Goal: Task Accomplishment & Management: Manage account settings

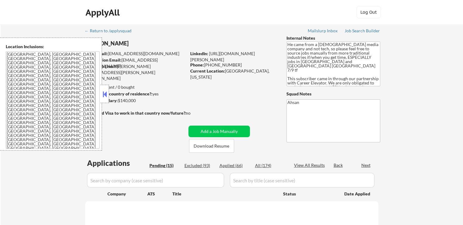
select select ""pending""
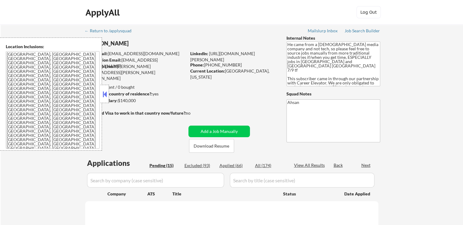
select select ""pending""
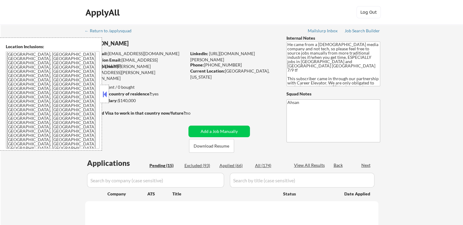
select select ""pending""
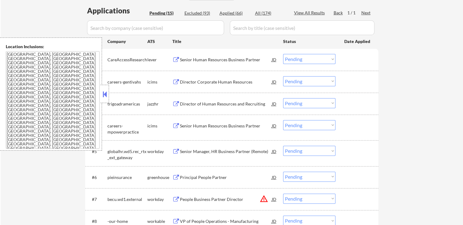
scroll to position [122, 0]
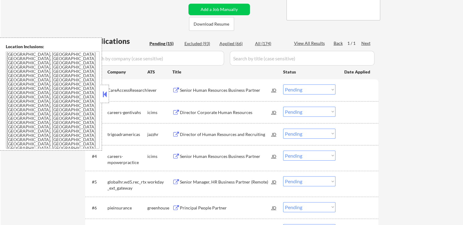
click at [239, 87] on div "Senior Human Resources Business Partner" at bounding box center [226, 90] width 92 height 6
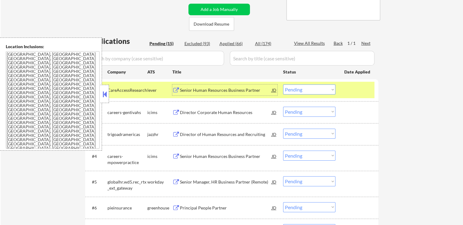
click at [246, 113] on div "Director Corporate Human Resources" at bounding box center [226, 112] width 92 height 6
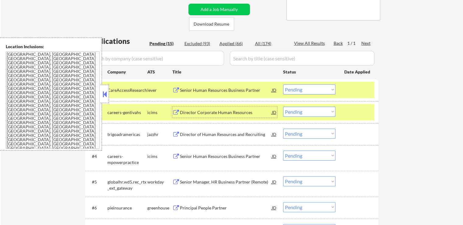
click at [293, 89] on select "Choose an option... Pending Applied Excluded (Questions) Excluded (Expired) Exc…" at bounding box center [309, 89] width 52 height 10
click at [283, 84] on select "Choose an option... Pending Applied Excluded (Questions) Excluded (Expired) Exc…" at bounding box center [309, 89] width 52 height 10
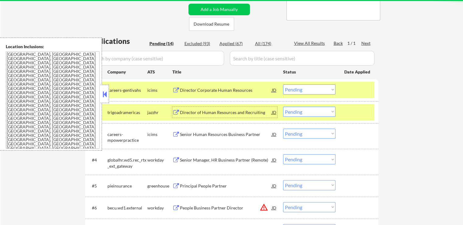
click at [234, 110] on div "Director of Human Resources and Recruiting" at bounding box center [226, 112] width 92 height 6
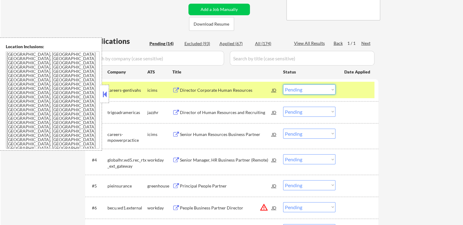
click at [309, 91] on select "Choose an option... Pending Applied Excluded (Questions) Excluded (Expired) Exc…" at bounding box center [309, 89] width 52 height 10
click at [283, 84] on select "Choose an option... Pending Applied Excluded (Questions) Excluded (Expired) Exc…" at bounding box center [309, 89] width 52 height 10
click at [225, 133] on div "Senior Human Resources Business Partner" at bounding box center [226, 134] width 92 height 6
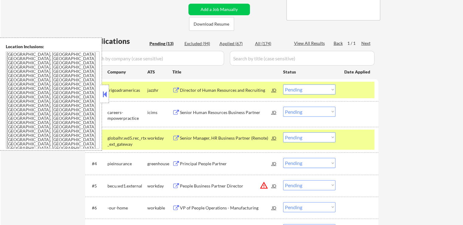
click at [303, 91] on select "Choose an option... Pending Applied Excluded (Questions) Excluded (Expired) Exc…" at bounding box center [309, 89] width 52 height 10
click at [283, 84] on select "Choose an option... Pending Applied Excluded (Questions) Excluded (Expired) Exc…" at bounding box center [309, 89] width 52 height 10
click at [246, 133] on div "Senior Manager, HR Business Partner (Remote)" at bounding box center [226, 137] width 92 height 11
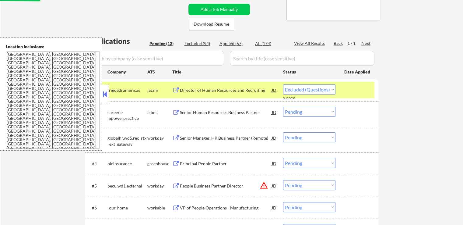
select select ""pending""
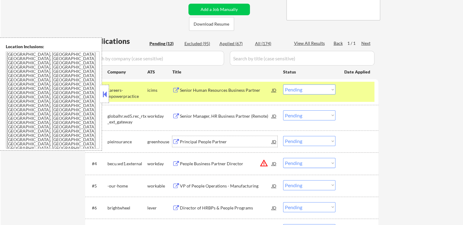
click at [306, 118] on select "Choose an option... Pending Applied Excluded (Questions) Excluded (Expired) Exc…" at bounding box center [309, 115] width 52 height 10
click at [283, 110] on select "Choose an option... Pending Applied Excluded (Questions) Excluded (Expired) Exc…" at bounding box center [309, 115] width 52 height 10
click at [230, 137] on div "Principal People Partner" at bounding box center [226, 141] width 92 height 11
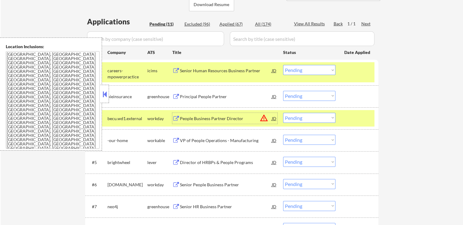
scroll to position [152, 0]
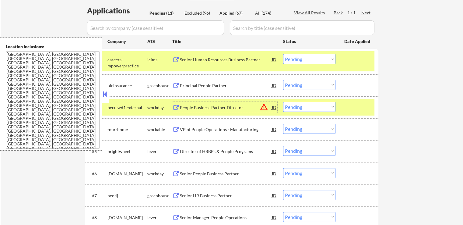
click at [298, 86] on select "Choose an option... Pending Applied Excluded (Questions) Excluded (Expired) Exc…" at bounding box center [309, 85] width 52 height 10
click at [283, 80] on select "Choose an option... Pending Applied Excluded (Questions) Excluded (Expired) Exc…" at bounding box center [309, 85] width 52 height 10
select select ""pending""
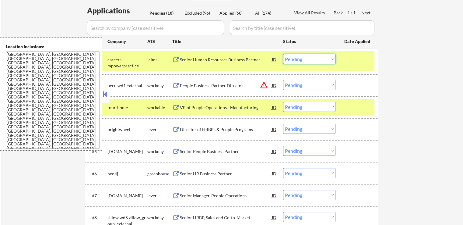
drag, startPoint x: 302, startPoint y: 58, endPoint x: 302, endPoint y: 64, distance: 6.1
click at [302, 58] on select "Choose an option... Pending Applied Excluded (Questions) Excluded (Expired) Exc…" at bounding box center [309, 59] width 52 height 10
click at [283, 54] on select "Choose an option... Pending Applied Excluded (Questions) Excluded (Expired) Exc…" at bounding box center [309, 59] width 52 height 10
click at [233, 84] on div "People Business Partner Director" at bounding box center [226, 86] width 92 height 6
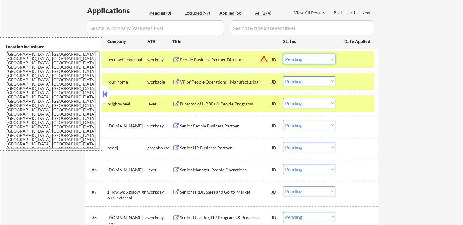
drag, startPoint x: 297, startPoint y: 60, endPoint x: 298, endPoint y: 63, distance: 3.5
click at [297, 60] on select "Choose an option... Pending Applied Excluded (Questions) Excluded (Expired) Exc…" at bounding box center [309, 59] width 52 height 10
click at [283, 54] on select "Choose an option... Pending Applied Excluded (Questions) Excluded (Expired) Exc…" at bounding box center [309, 59] width 52 height 10
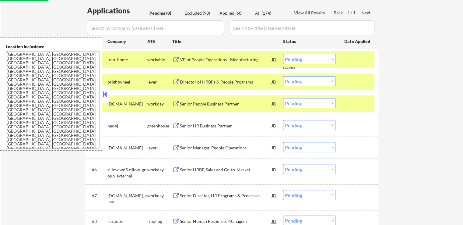
click at [239, 59] on div "VP of People Operations - Manufacturing" at bounding box center [226, 60] width 92 height 6
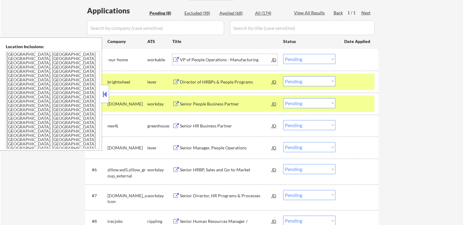
click at [236, 81] on div "Director of HRBPs & People Programs" at bounding box center [226, 82] width 92 height 6
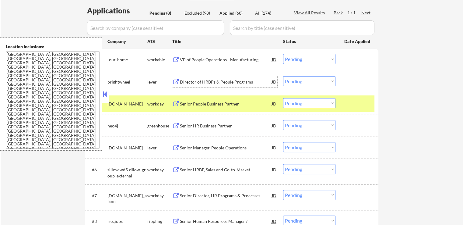
click at [292, 59] on select "Choose an option... Pending Applied Excluded (Questions) Excluded (Expired) Exc…" at bounding box center [309, 59] width 52 height 10
click at [283, 54] on select "Choose an option... Pending Applied Excluded (Questions) Excluded (Expired) Exc…" at bounding box center [309, 59] width 52 height 10
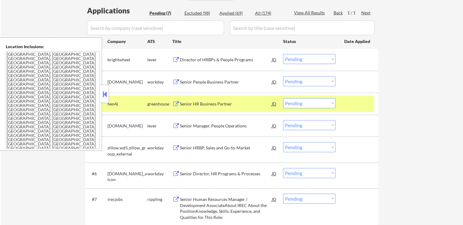
click at [228, 82] on div "Senior People Business Partner" at bounding box center [226, 82] width 92 height 6
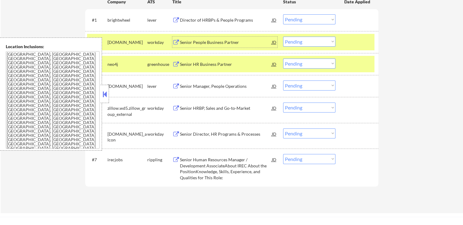
scroll to position [183, 0]
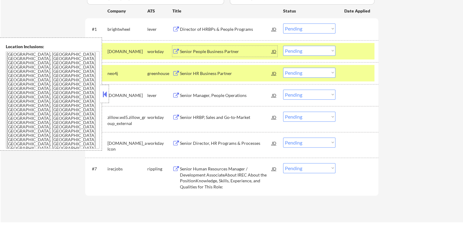
click at [302, 26] on select "Choose an option... Pending Applied Excluded (Questions) Excluded (Expired) Exc…" at bounding box center [309, 28] width 52 height 10
click at [283, 23] on select "Choose an option... Pending Applied Excluded (Questions) Excluded (Expired) Exc…" at bounding box center [309, 28] width 52 height 10
click at [236, 68] on div "Senior HR Business Partner" at bounding box center [226, 73] width 92 height 11
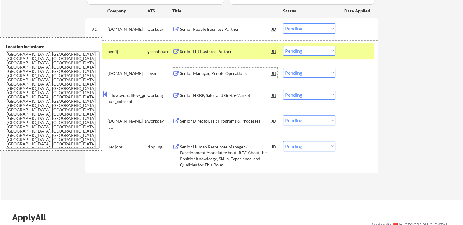
click at [294, 28] on select "Choose an option... Pending Applied Excluded (Questions) Excluded (Expired) Exc…" at bounding box center [309, 28] width 52 height 10
click at [283, 23] on select "Choose an option... Pending Applied Excluded (Questions) Excluded (Expired) Exc…" at bounding box center [309, 28] width 52 height 10
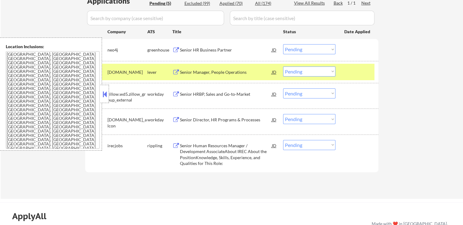
scroll to position [152, 0]
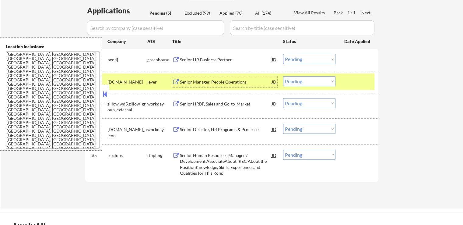
click at [234, 78] on div "Senior Manager, People Operations" at bounding box center [226, 81] width 92 height 11
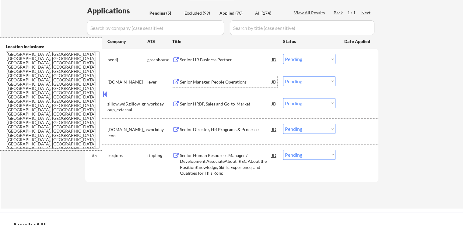
click at [298, 61] on select "Choose an option... Pending Applied Excluded (Questions) Excluded (Expired) Exc…" at bounding box center [309, 59] width 52 height 10
click at [283, 54] on select "Choose an option... Pending Applied Excluded (Questions) Excluded (Expired) Exc…" at bounding box center [309, 59] width 52 height 10
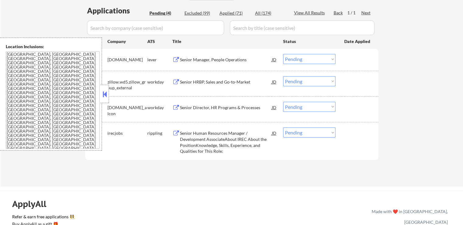
click at [230, 82] on div "Senior HRBP, Sales and Go-to-Market" at bounding box center [226, 82] width 92 height 6
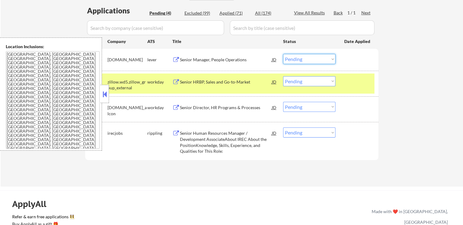
drag, startPoint x: 313, startPoint y: 58, endPoint x: 313, endPoint y: 62, distance: 4.6
click at [313, 58] on select "Choose an option... Pending Applied Excluded (Questions) Excluded (Expired) Exc…" at bounding box center [309, 59] width 52 height 10
click at [283, 54] on select "Choose an option... Pending Applied Excluded (Questions) Excluded (Expired) Exc…" at bounding box center [309, 59] width 52 height 10
click at [234, 109] on div "Senior Director, HR Programs & Processes" at bounding box center [226, 107] width 92 height 6
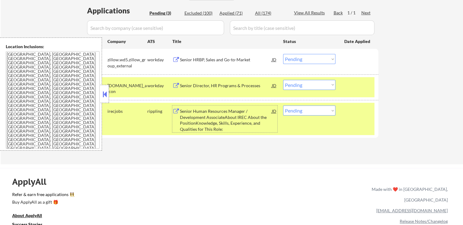
drag, startPoint x: 308, startPoint y: 53, endPoint x: 305, endPoint y: 55, distance: 3.8
click at [308, 53] on div "#1 zillow.wd5.zillow_group_external workday Senior HRBP, Sales and Go-to-Market…" at bounding box center [230, 61] width 287 height 20
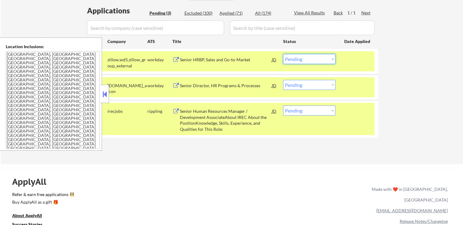
click at [300, 61] on select "Choose an option... Pending Applied Excluded (Questions) Excluded (Expired) Exc…" at bounding box center [309, 59] width 52 height 10
click at [283, 54] on select "Choose an option... Pending Applied Excluded (Questions) Excluded (Expired) Exc…" at bounding box center [309, 59] width 52 height 10
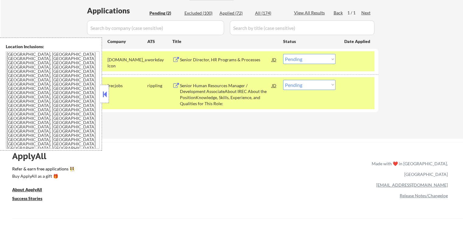
click at [231, 90] on div "Senior Human Resources Manager / Development AssociateAbout IREC About the Posi…" at bounding box center [226, 95] width 92 height 24
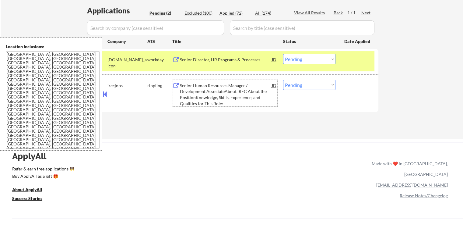
click at [298, 61] on select "Choose an option... Pending Applied Excluded (Questions) Excluded (Expired) Exc…" at bounding box center [309, 59] width 52 height 10
click at [283, 54] on select "Choose an option... Pending Applied Excluded (Questions) Excluded (Expired) Exc…" at bounding box center [309, 59] width 52 height 10
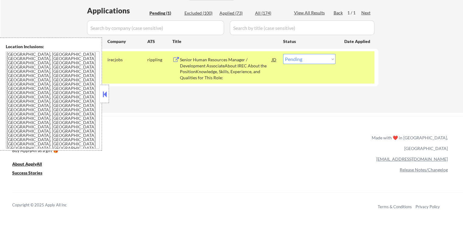
click at [300, 59] on select "Choose an option... Pending Applied Excluded (Questions) Excluded (Expired) Exc…" at bounding box center [309, 59] width 52 height 10
click at [283, 54] on select "Choose an option... Pending Applied Excluded (Questions) Excluded (Expired) Exc…" at bounding box center [309, 59] width 52 height 10
click at [291, 94] on div "Applications Pending (1) Excluded (100) Applied (73) All (174) View All Results…" at bounding box center [231, 53] width 293 height 96
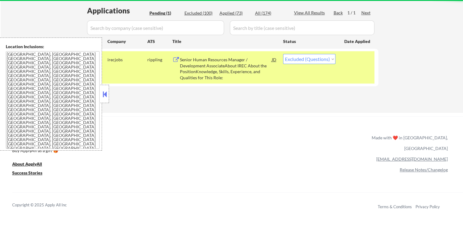
click at [232, 8] on div "Applications Pending (1) Excluded (100) Applied (73) All (174) View All Results…" at bounding box center [231, 53] width 293 height 96
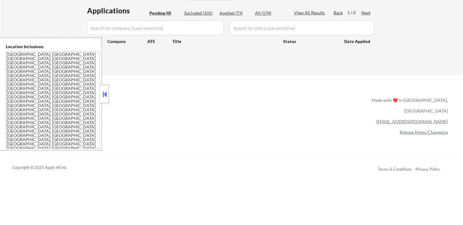
click at [232, 11] on div "Applied (73)" at bounding box center [235, 13] width 30 height 6
select select ""applied""
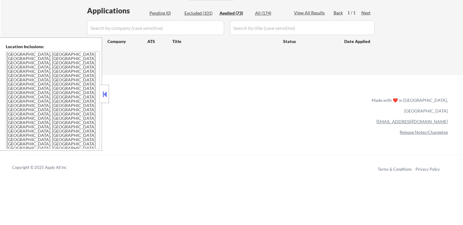
select select ""applied""
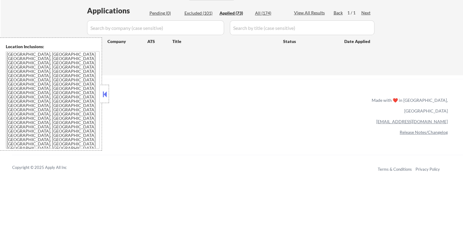
select select ""applied""
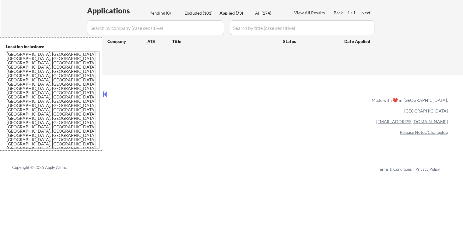
select select ""applied""
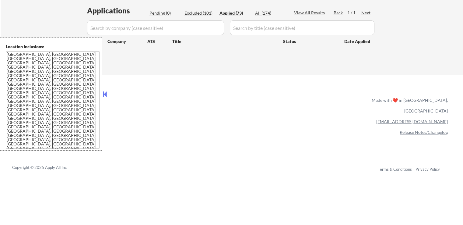
select select ""applied""
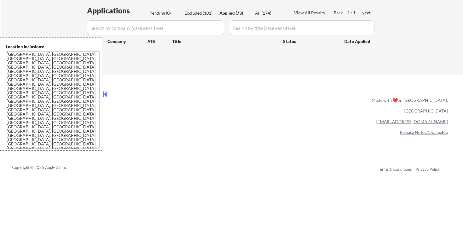
select select ""applied""
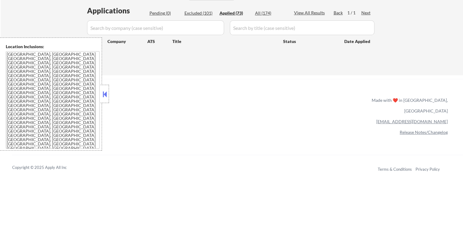
select select ""applied""
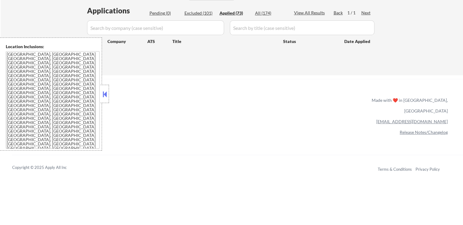
select select ""applied""
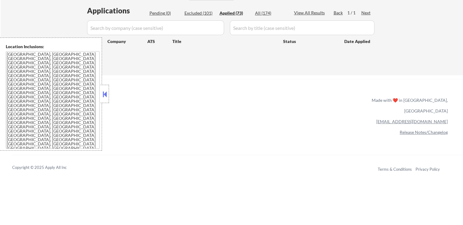
select select ""applied""
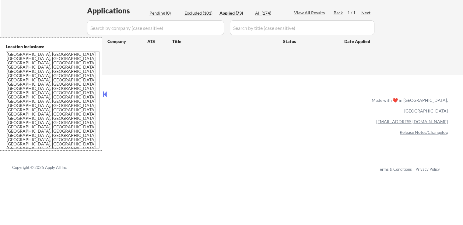
select select ""applied""
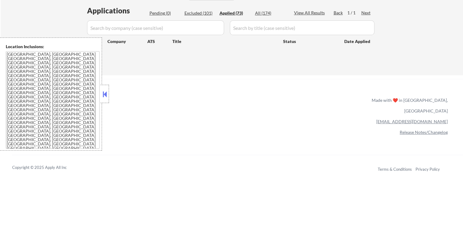
select select ""applied""
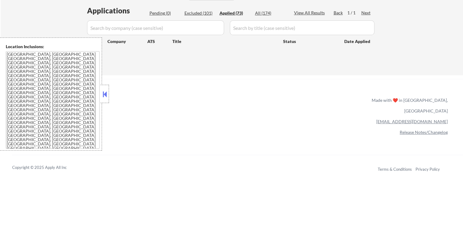
select select ""applied""
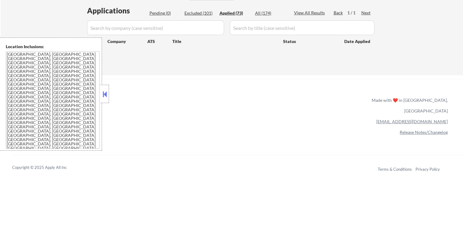
select select ""applied""
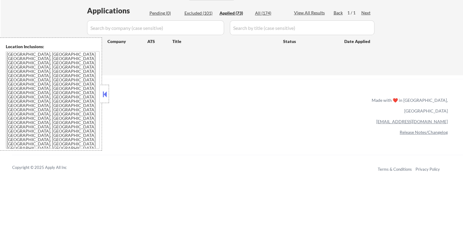
select select ""applied""
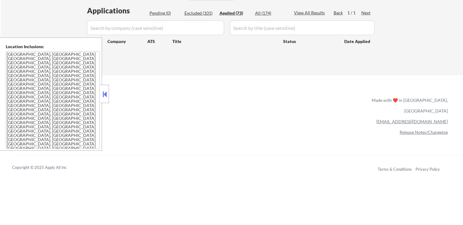
select select ""applied""
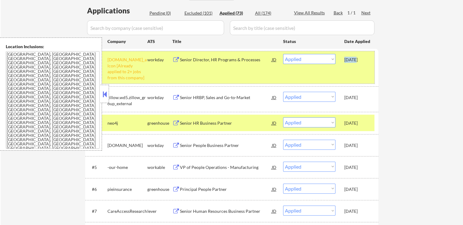
drag, startPoint x: 345, startPoint y: 59, endPoint x: 353, endPoint y: 60, distance: 8.9
click at [353, 60] on div "[DATE]" at bounding box center [357, 60] width 27 height 6
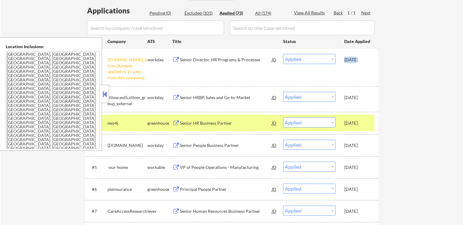
copy div "[DATE]"
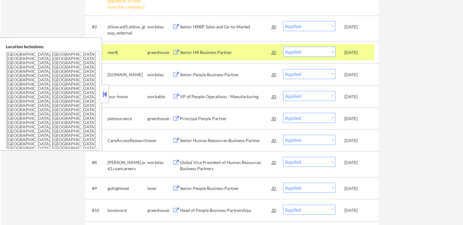
scroll to position [213, 0]
